Goal: Task Accomplishment & Management: Use online tool/utility

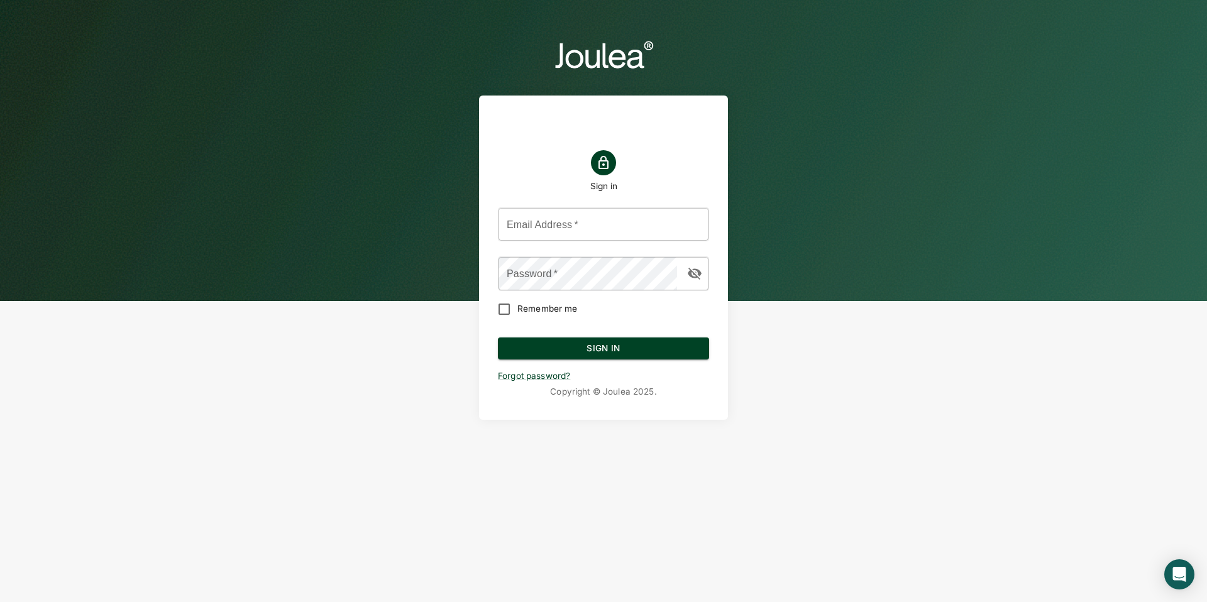
click at [94, 39] on header "Sign in Email Address   * Email Address   * Password   * Password   * Remember …" at bounding box center [603, 229] width 1207 height 458
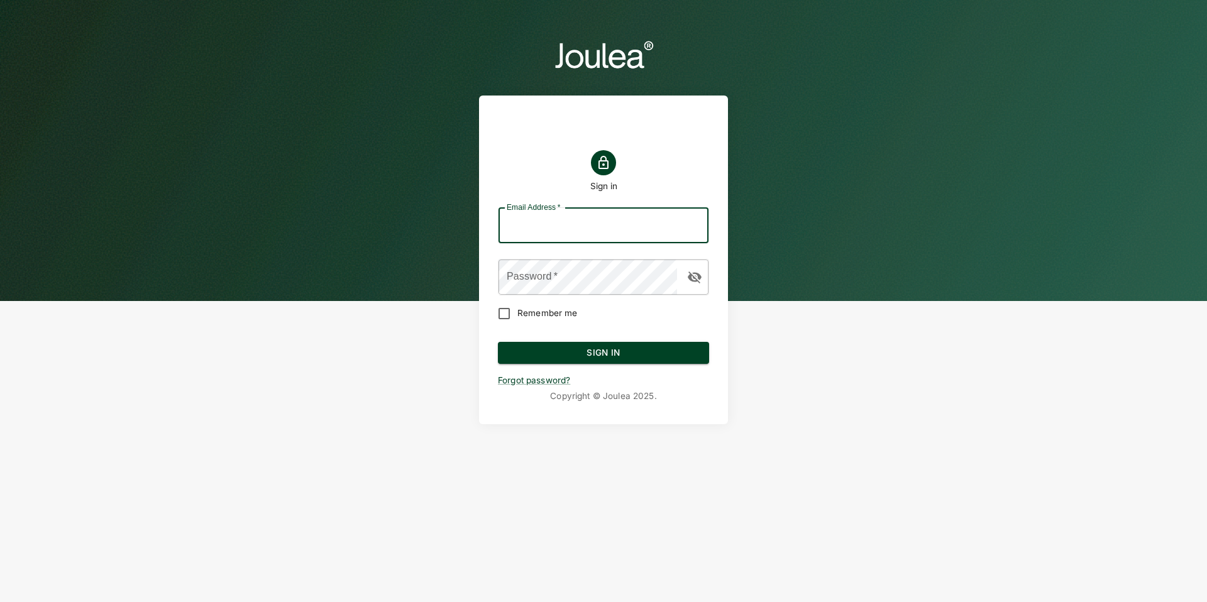
click at [568, 223] on input "Email Address   *" at bounding box center [604, 225] width 210 height 35
click at [536, 234] on input "Email Address   *" at bounding box center [604, 225] width 210 height 35
type input "customersuccess@joulea.com"
click at [735, 333] on main "Sign in Email Address   * customersuccess@joulea.com Email Address   * Password…" at bounding box center [603, 231] width 279 height 412
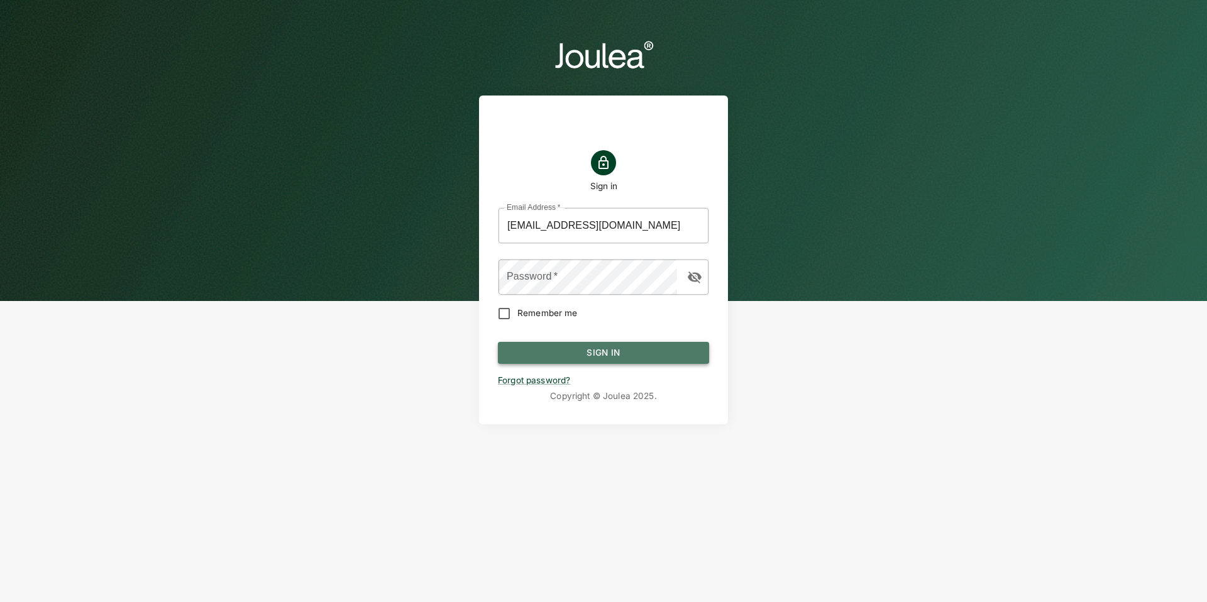
click at [651, 348] on button "Sign In" at bounding box center [603, 353] width 211 height 23
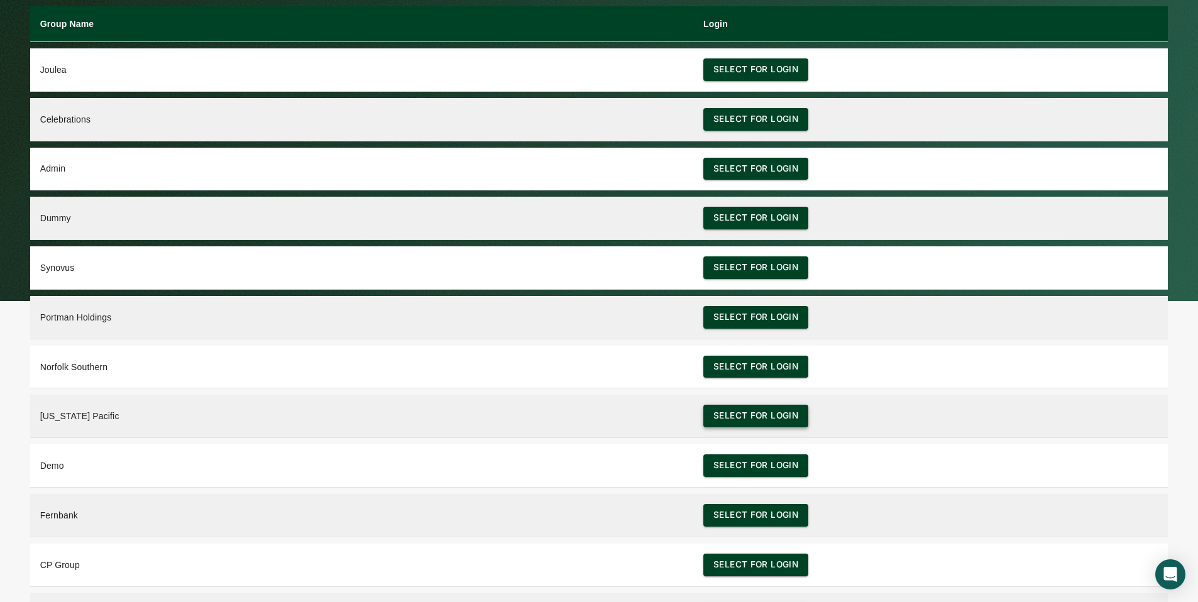
click at [747, 412] on button "Select for login" at bounding box center [755, 416] width 105 height 23
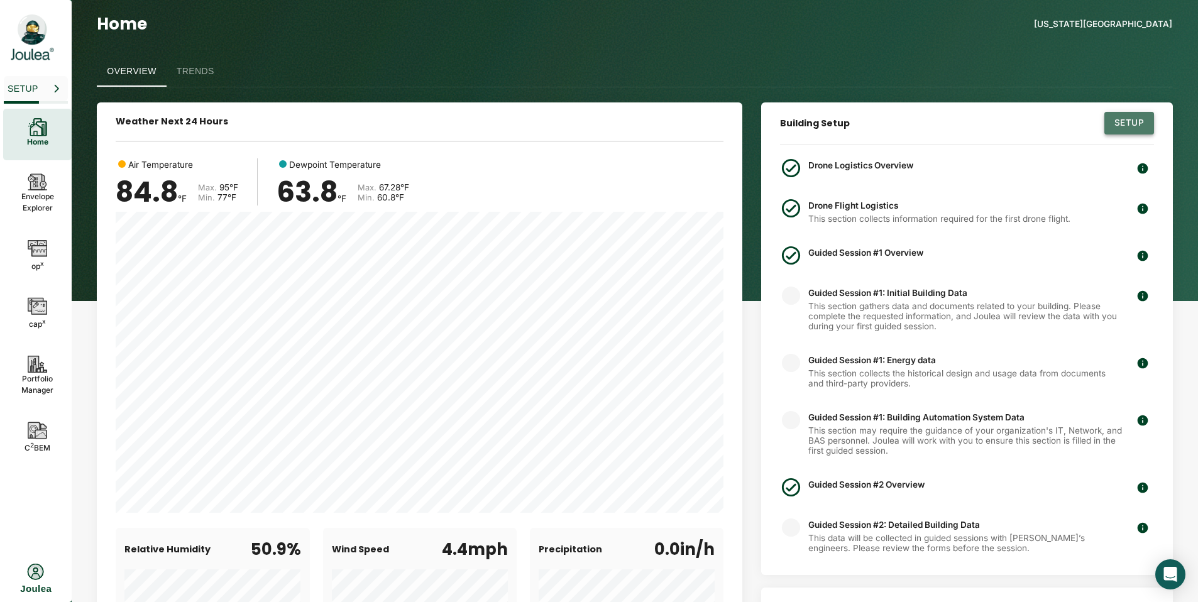
click at [1125, 112] on button "Setup" at bounding box center [1130, 123] width 50 height 23
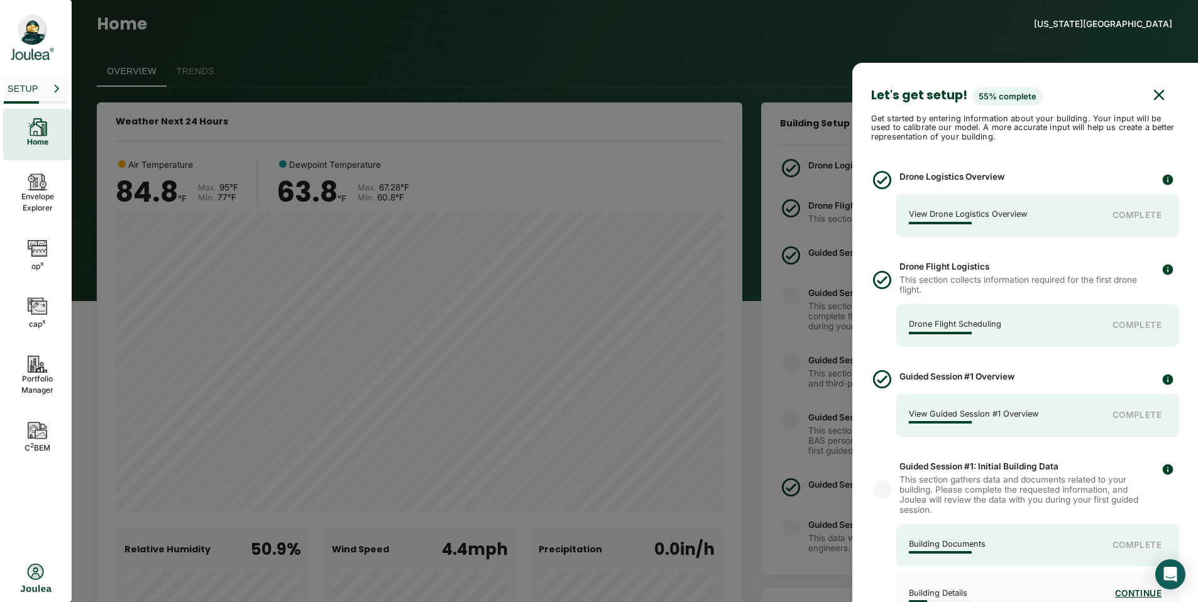
click at [687, 68] on div at bounding box center [599, 301] width 1198 height 602
click at [48, 137] on div "Home" at bounding box center [37, 135] width 69 height 52
click at [1139, 86] on button "button" at bounding box center [1159, 95] width 40 height 26
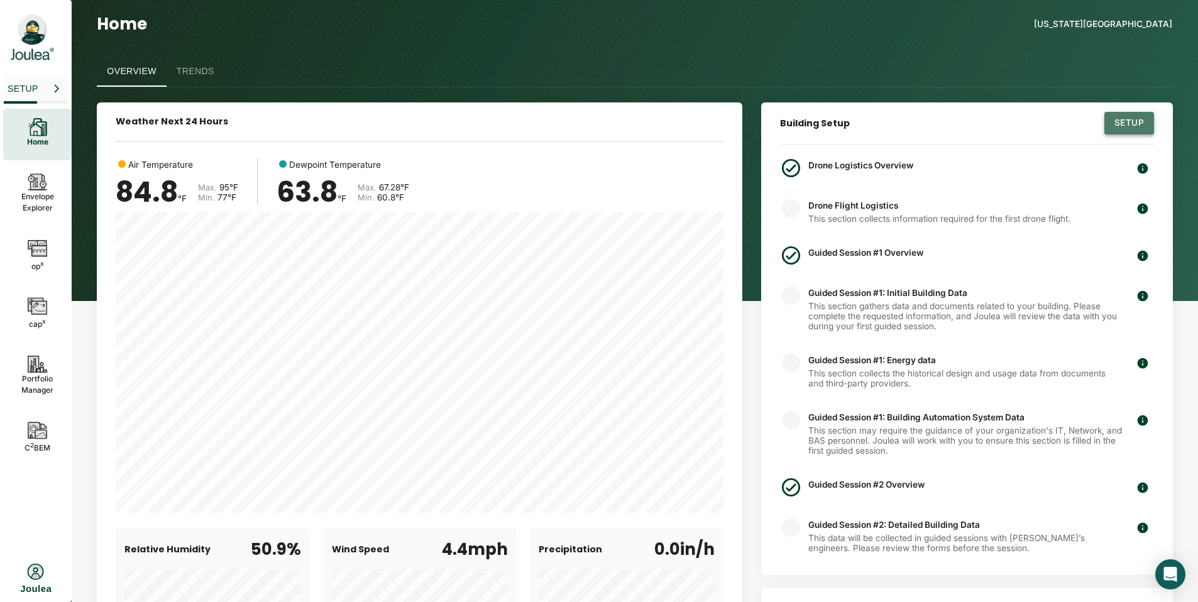
click at [1149, 121] on button "Setup" at bounding box center [1130, 123] width 50 height 23
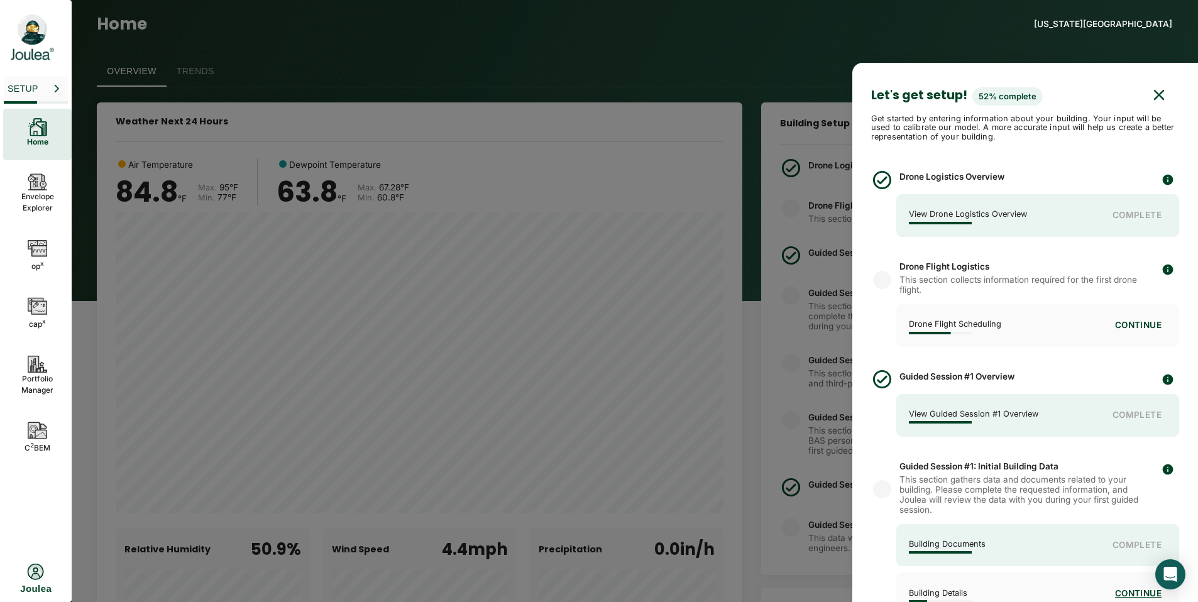
click at [1148, 322] on button "Continue" at bounding box center [1138, 325] width 57 height 23
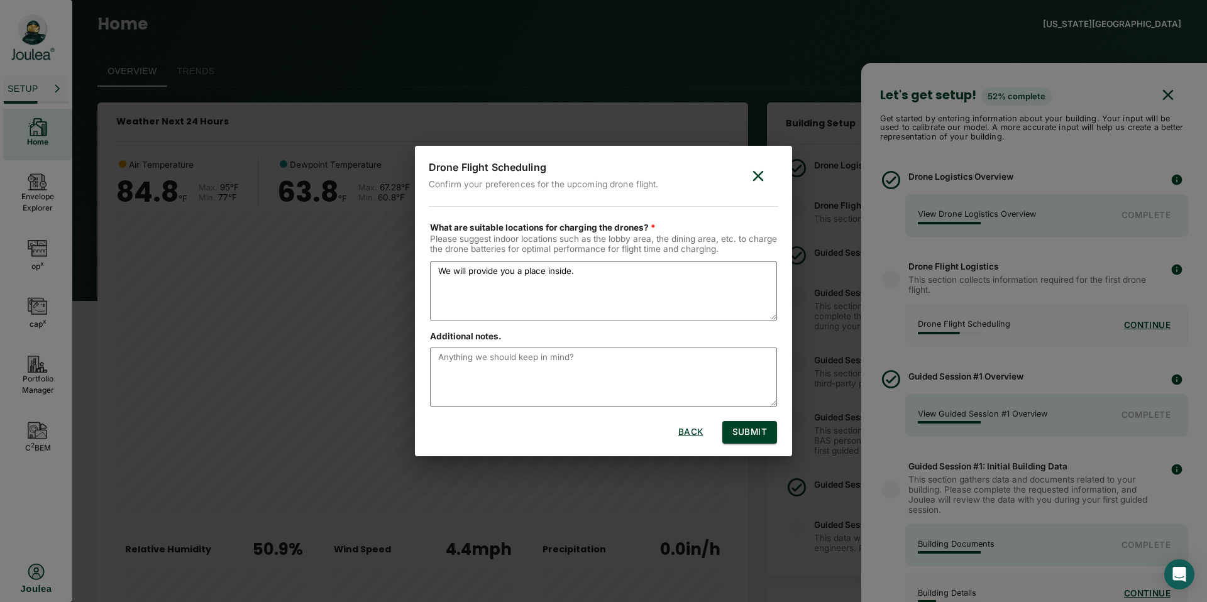
click at [682, 434] on button "Back" at bounding box center [691, 432] width 40 height 23
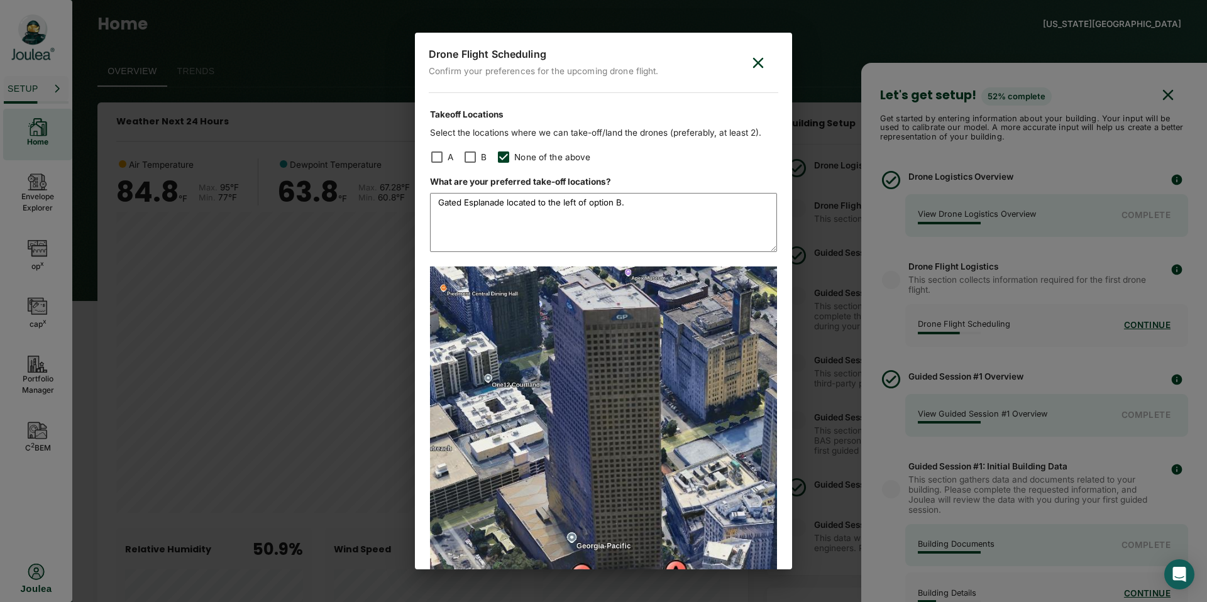
scroll to position [80, 0]
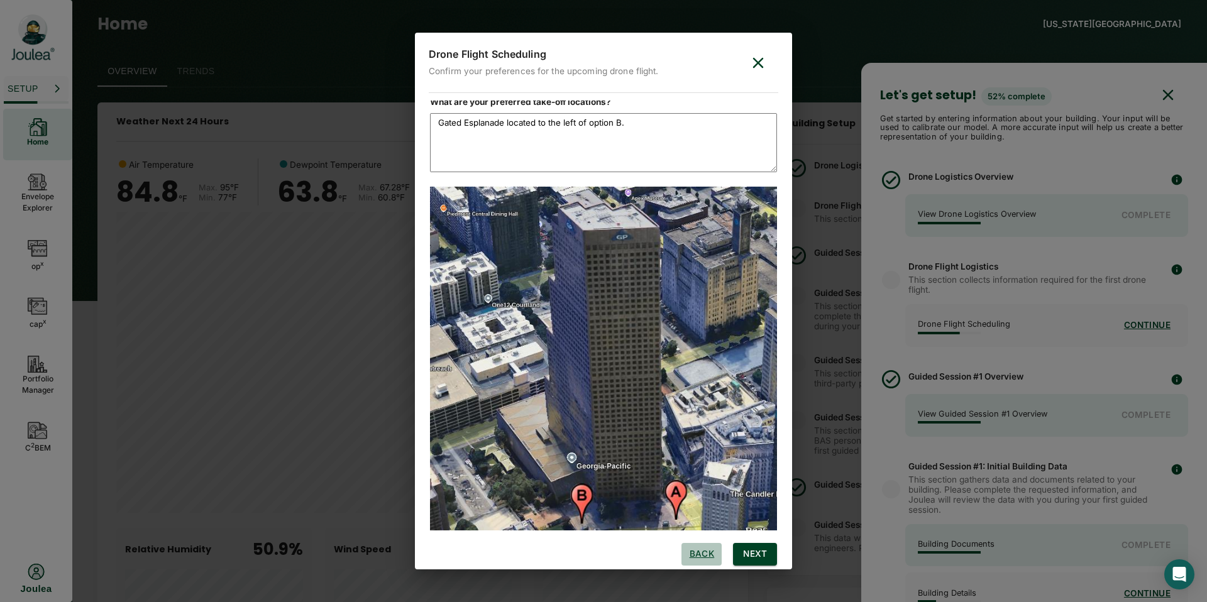
click at [687, 548] on button "Back" at bounding box center [701, 554] width 40 height 23
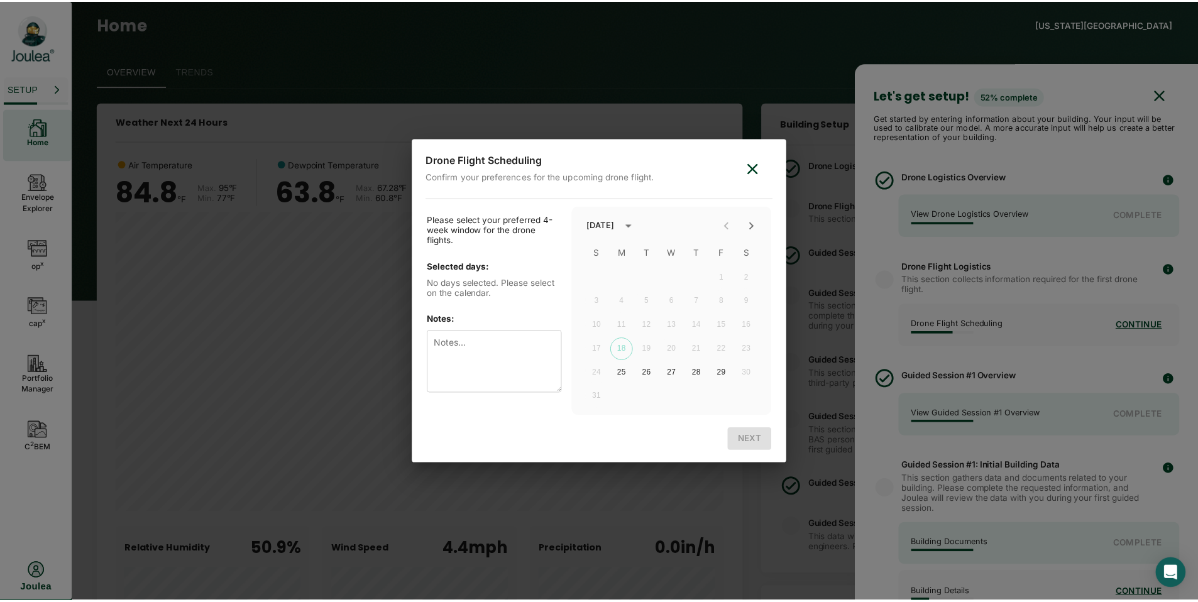
scroll to position [0, 0]
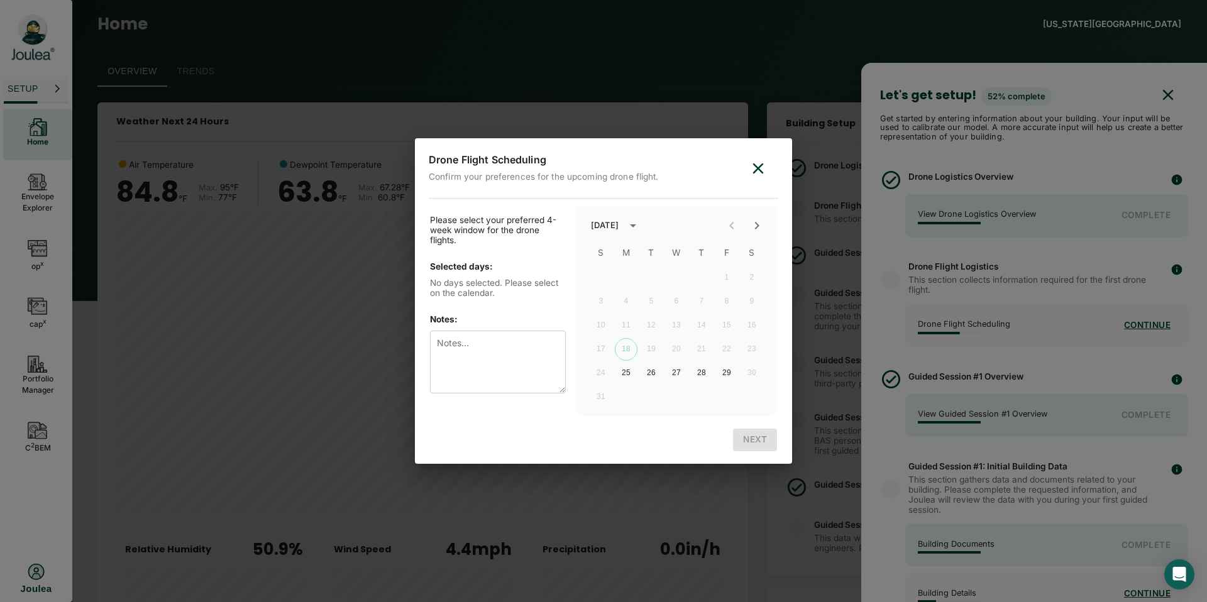
click at [678, 265] on div "1 2 3 4 5 6 7 8 9 10 11 12 13 14 15 16 17 18 19 20 21 22 23 24 25 26 27 28 29 3…" at bounding box center [676, 337] width 201 height 145
click at [675, 333] on div "10 11 12 13 14 15 16" at bounding box center [676, 325] width 201 height 23
click at [731, 224] on div at bounding box center [744, 225] width 50 height 25
click at [751, 226] on icon "Next month" at bounding box center [756, 225] width 15 height 15
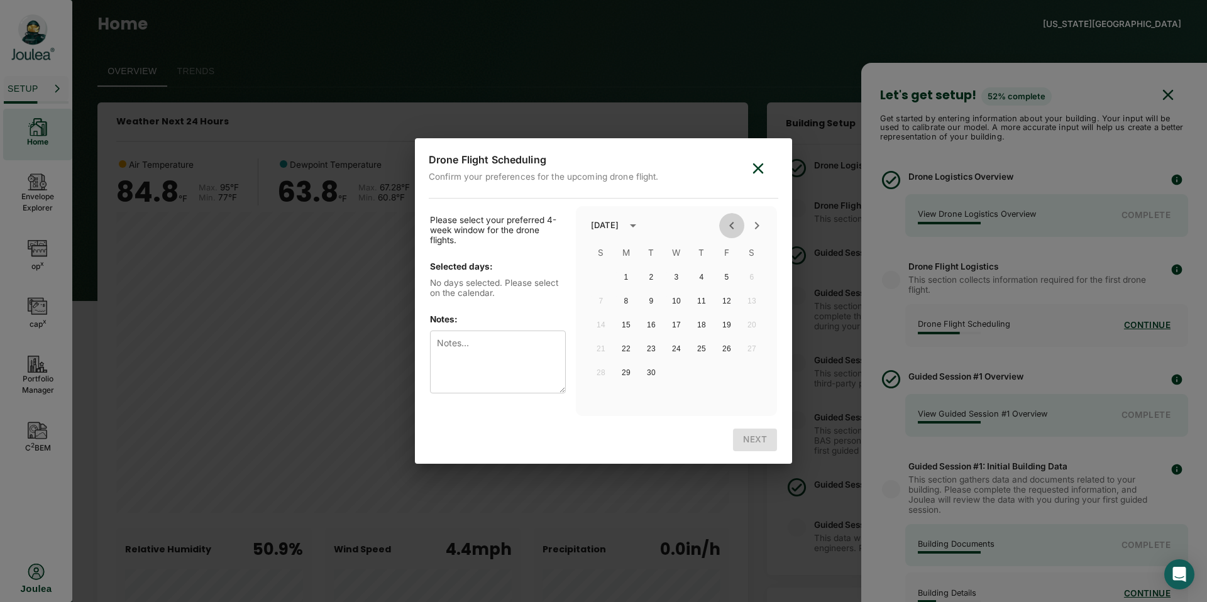
click at [734, 224] on icon "Previous month" at bounding box center [731, 225] width 15 height 15
click at [734, 224] on div at bounding box center [744, 225] width 50 height 25
click at [731, 223] on div at bounding box center [744, 225] width 50 height 25
click at [759, 168] on icon "button" at bounding box center [758, 168] width 19 height 19
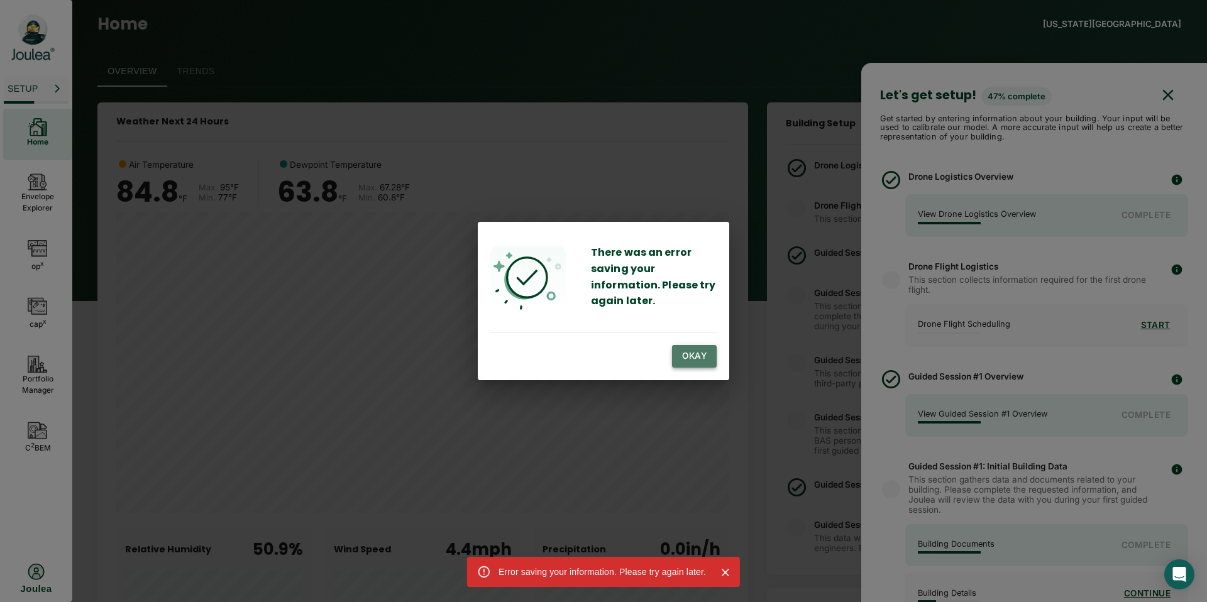
click at [707, 351] on button "Okay" at bounding box center [694, 356] width 45 height 23
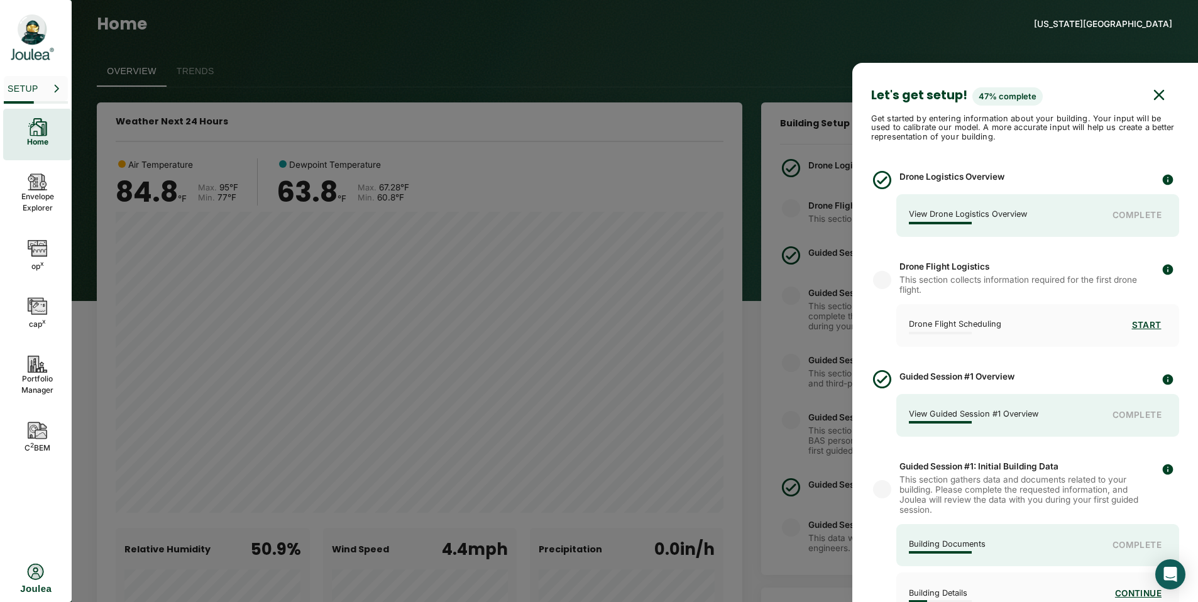
click at [1150, 86] on icon "button" at bounding box center [1159, 95] width 19 height 19
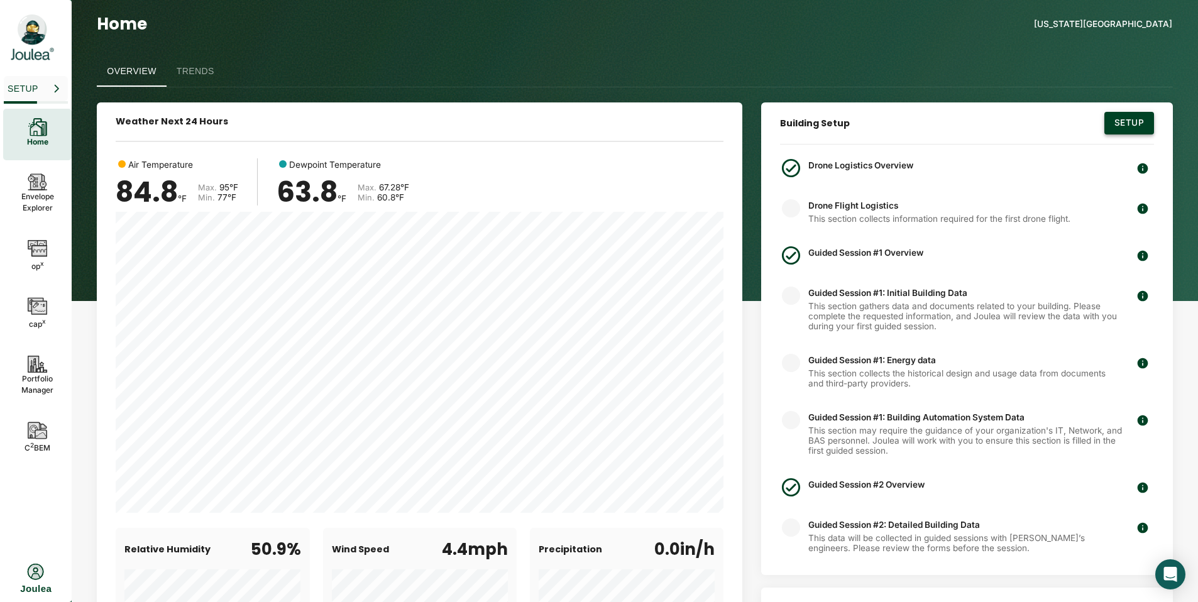
click at [1119, 118] on button "Setup" at bounding box center [1130, 123] width 50 height 23
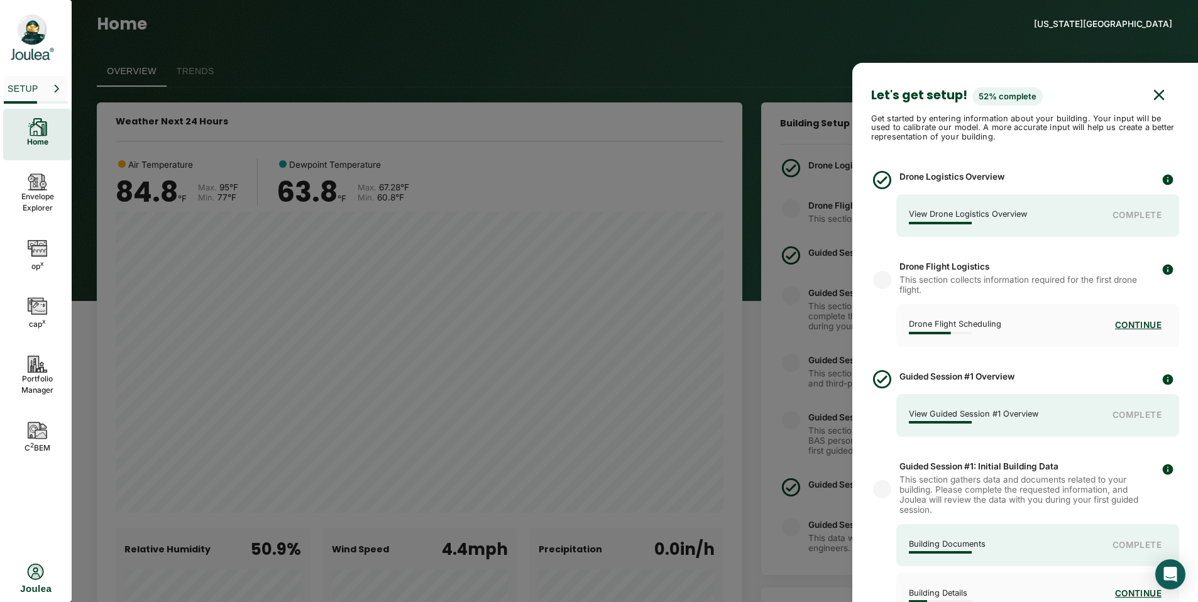
click at [556, 65] on div at bounding box center [599, 301] width 1198 height 602
click at [1154, 93] on icon "button" at bounding box center [1159, 95] width 10 height 10
